Goal: Task Accomplishment & Management: Use online tool/utility

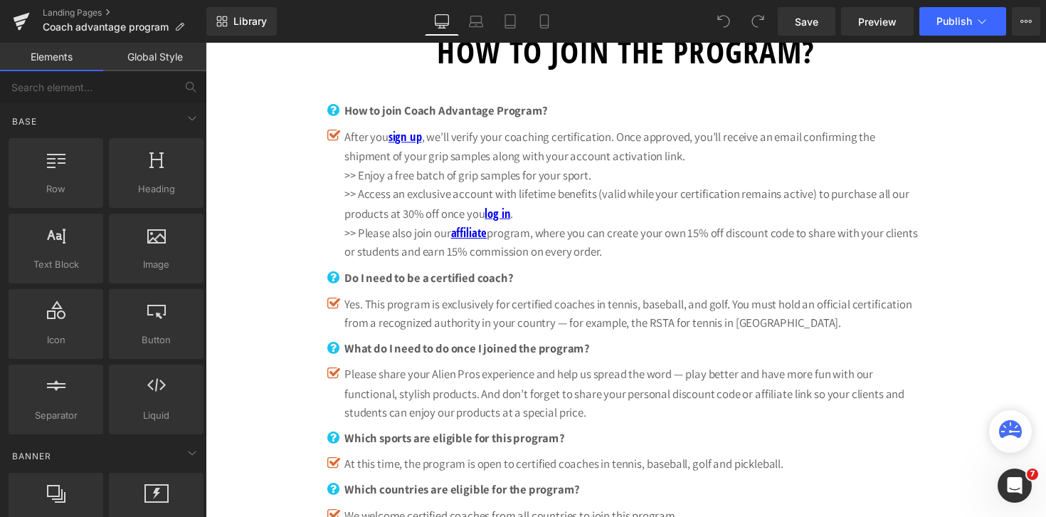
scroll to position [983, 0]
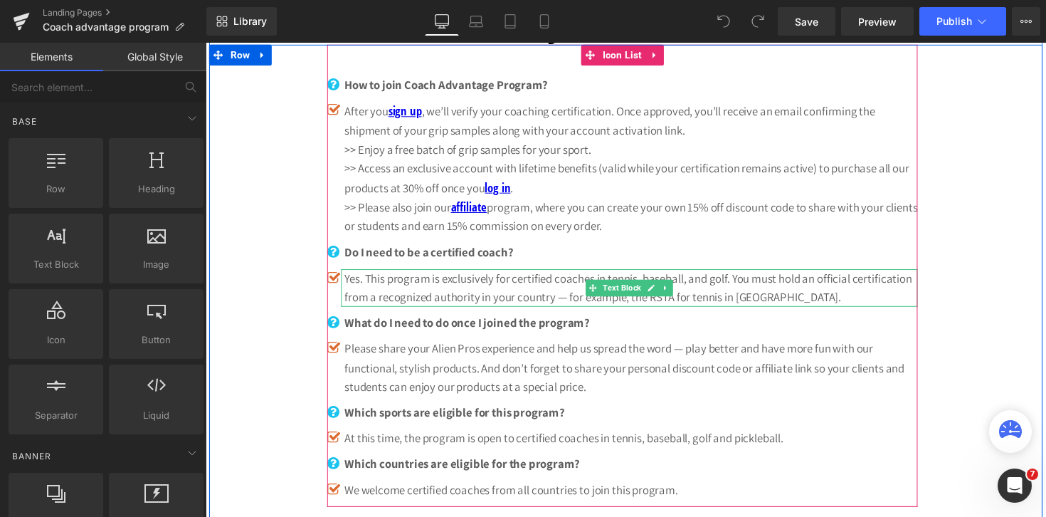
click at [675, 302] on p "Yes. This program is exclusively for certified coaches in tennis, baseball, and…" at bounding box center [641, 294] width 587 height 38
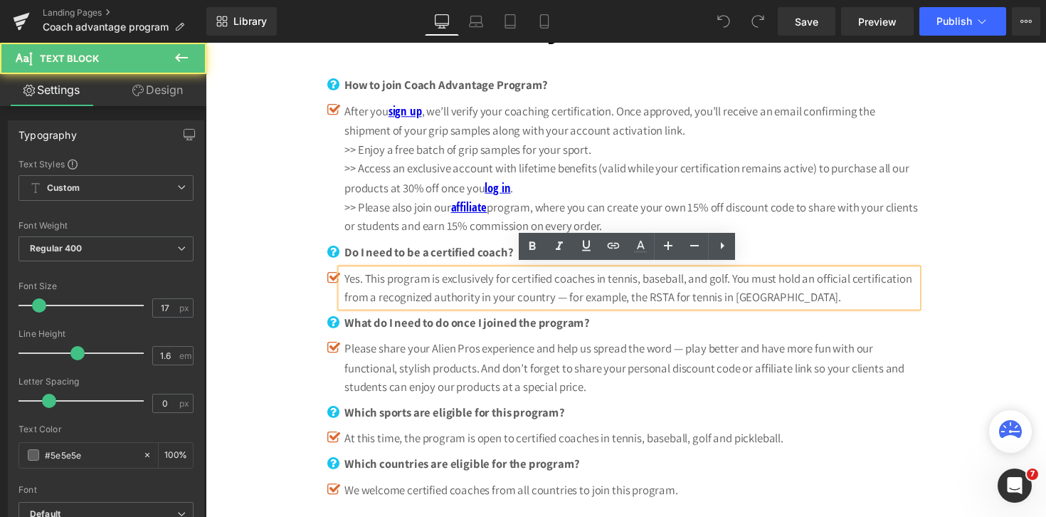
click at [680, 299] on p "Yes. This program is exclusively for certified coaches in tennis, baseball, and…" at bounding box center [641, 294] width 587 height 38
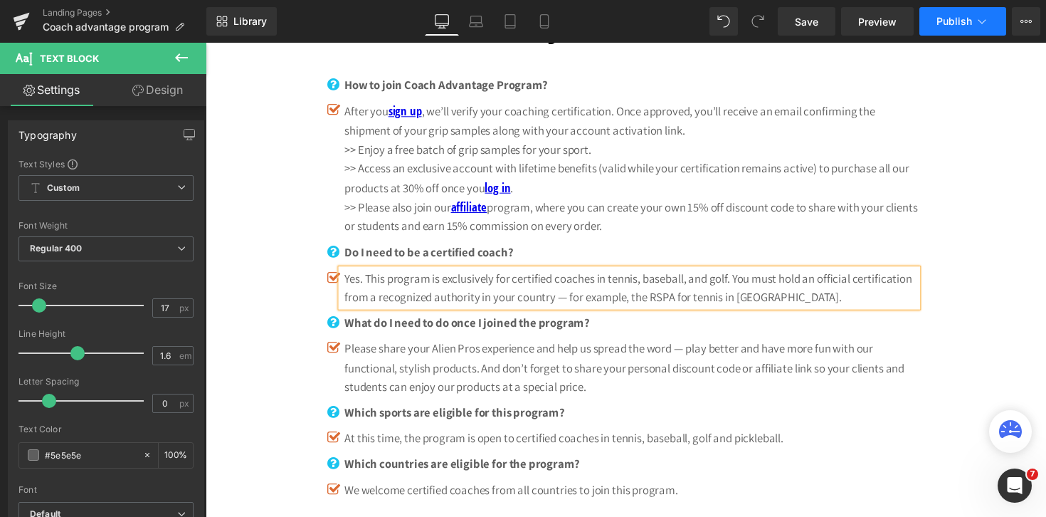
click at [983, 21] on icon at bounding box center [982, 21] width 14 height 14
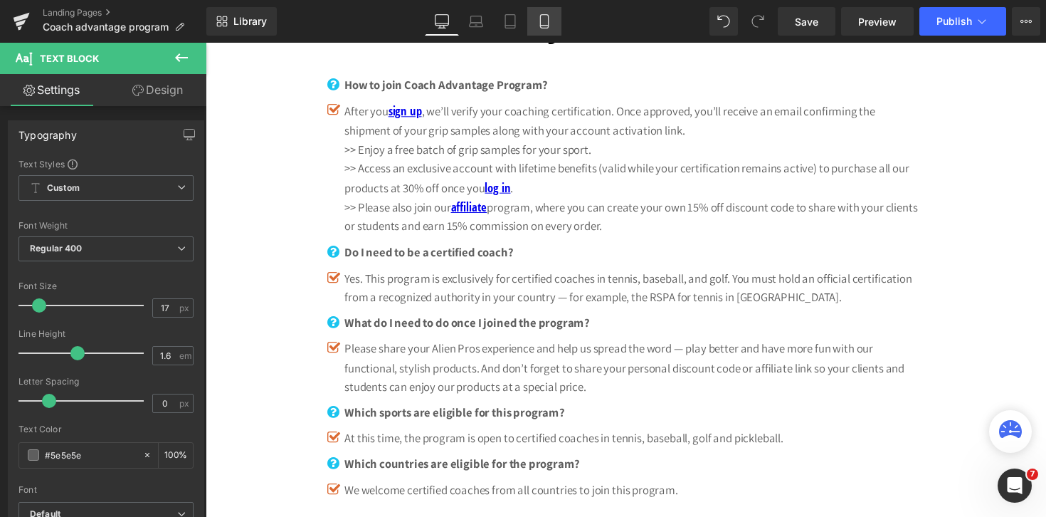
click at [544, 16] on icon at bounding box center [544, 21] width 14 height 14
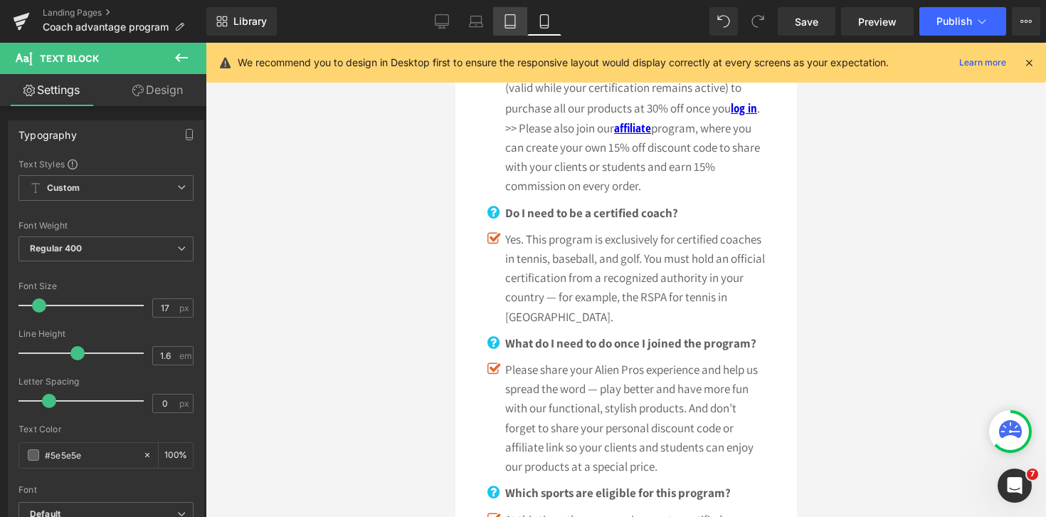
click at [510, 26] on icon at bounding box center [510, 21] width 14 height 14
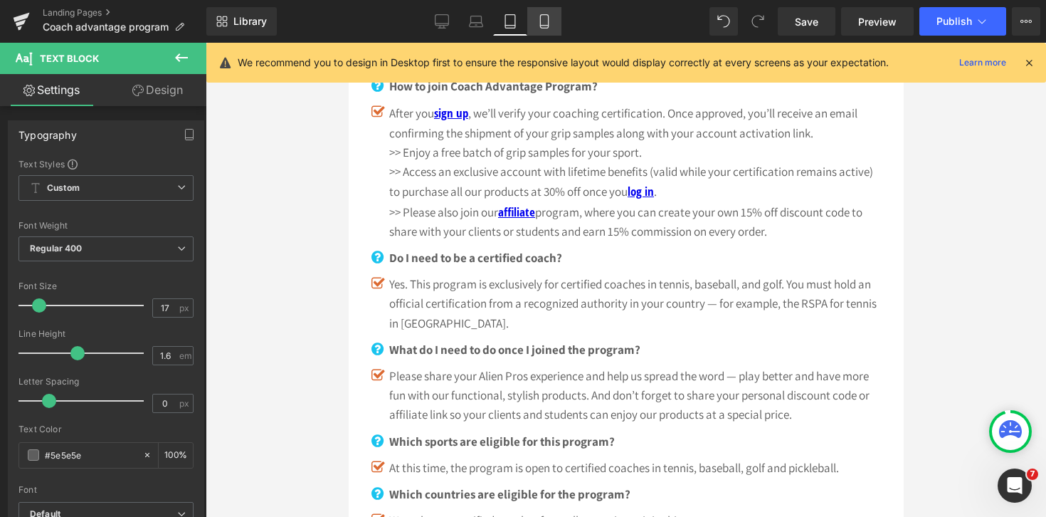
click at [548, 19] on icon at bounding box center [544, 22] width 8 height 14
type input "100"
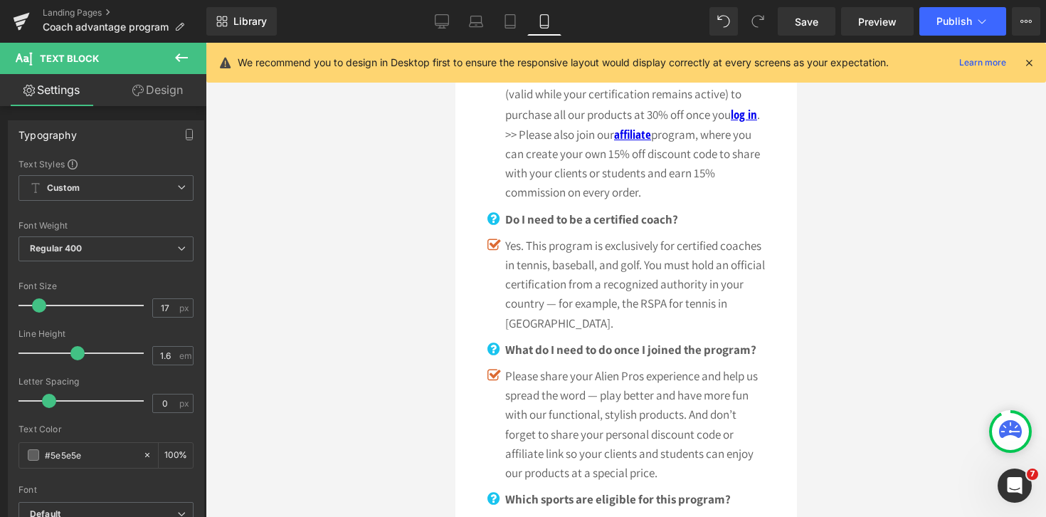
scroll to position [1558, 0]
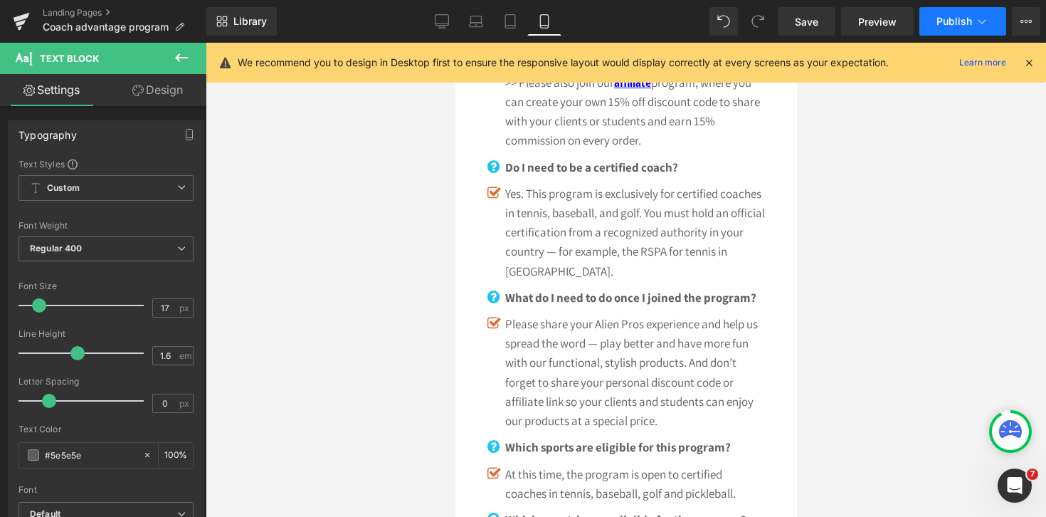
click at [975, 16] on icon at bounding box center [982, 21] width 14 height 14
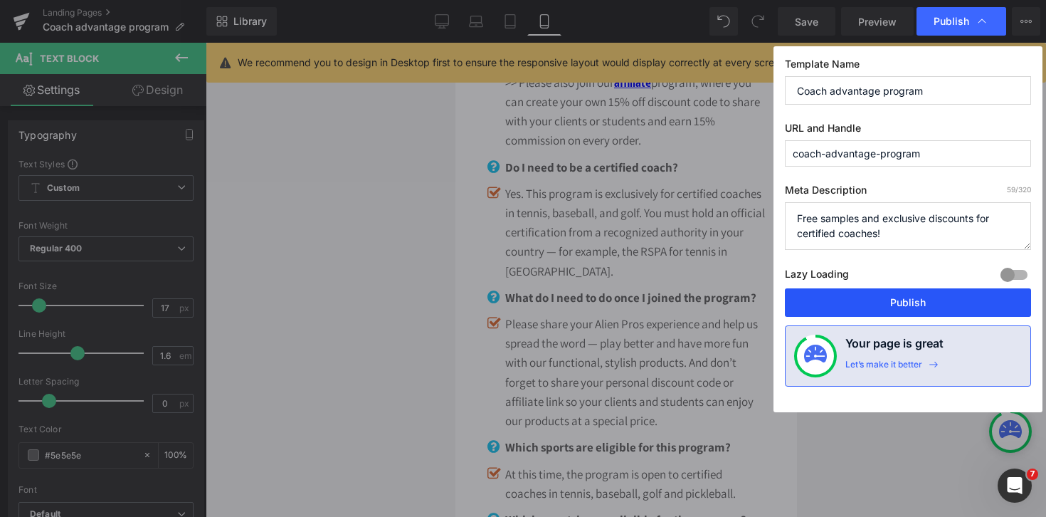
click at [923, 302] on button "Publish" at bounding box center [908, 302] width 246 height 28
